Goal: Task Accomplishment & Management: Manage account settings

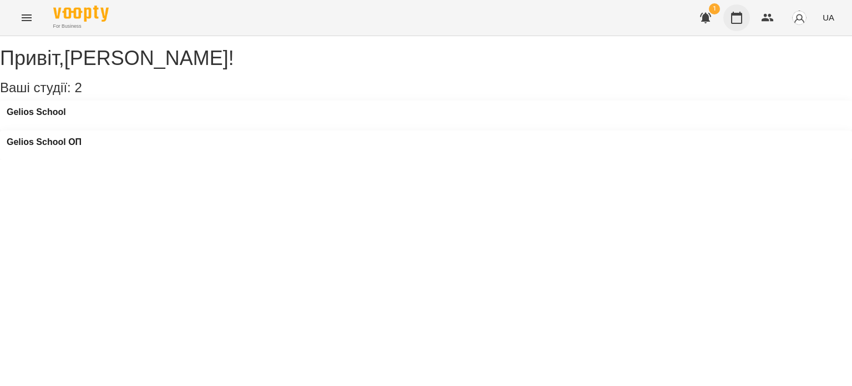
click at [740, 16] on icon "button" at bounding box center [736, 17] width 13 height 13
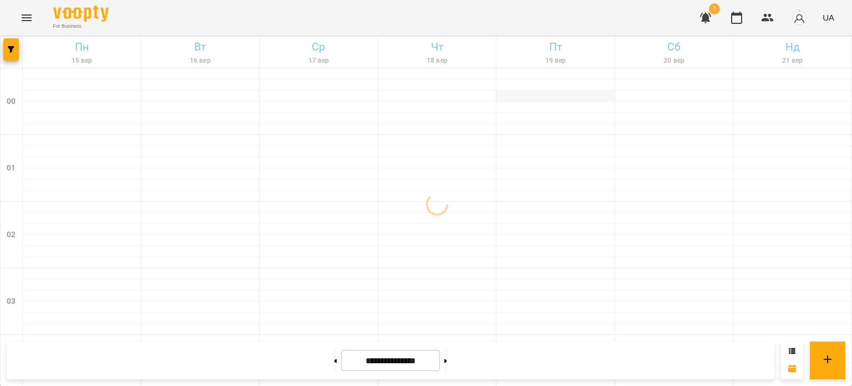
click at [547, 99] on div at bounding box center [555, 95] width 118 height 11
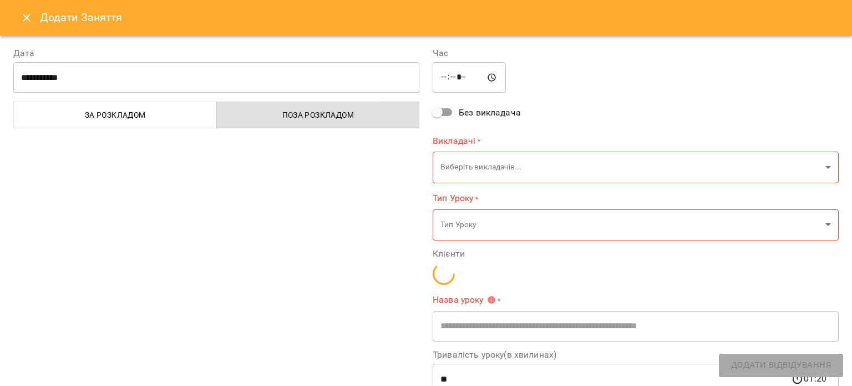
type input "**********"
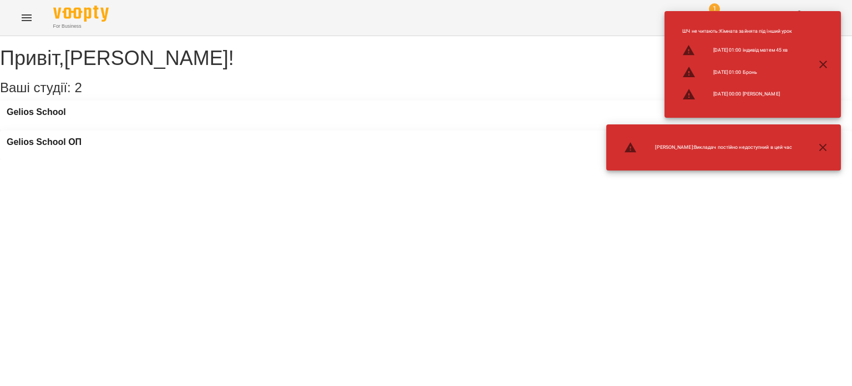
click at [371, 160] on div "Привіт , [PERSON_NAME] ! Ваші студії: 2 Gelios School [GEOGRAPHIC_DATA] ОП" at bounding box center [426, 98] width 852 height 124
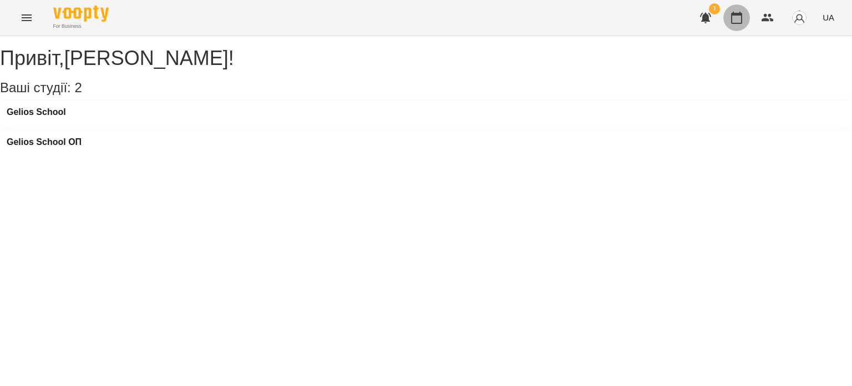
click at [741, 22] on icon "button" at bounding box center [736, 17] width 13 height 13
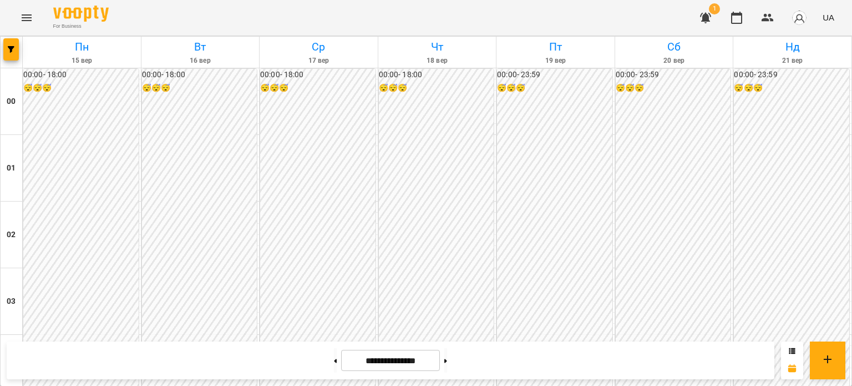
scroll to position [1330, 0]
